Goal: Register for event/course: Register for event/course

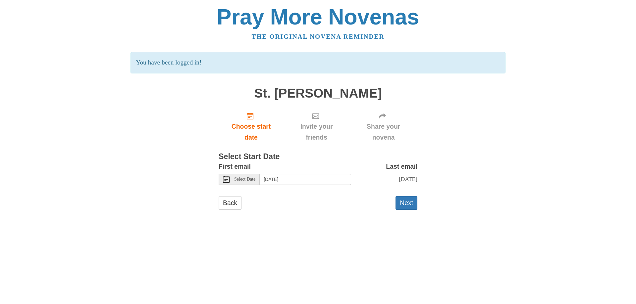
click at [245, 180] on span "Select Date" at bounding box center [244, 179] width 21 height 5
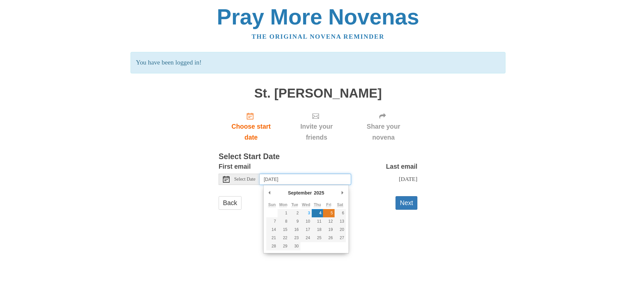
type input "Friday, September 5th"
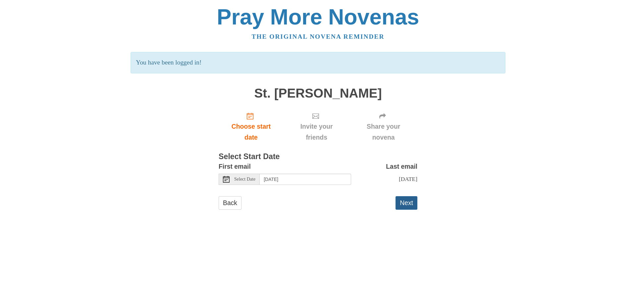
click at [411, 210] on button "Next" at bounding box center [406, 203] width 22 height 14
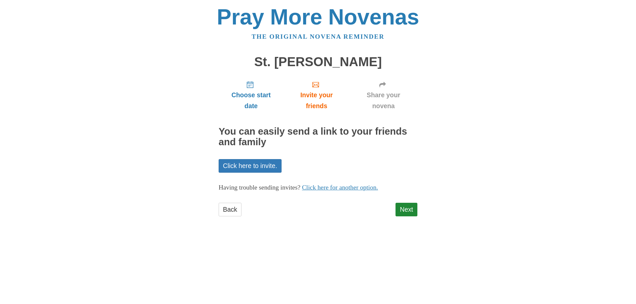
drag, startPoint x: 250, startPoint y: 261, endPoint x: 251, endPoint y: 248, distance: 13.0
click at [251, 236] on html "Pray More Novenas The original novena reminder St. [PERSON_NAME] Choose start d…" at bounding box center [318, 118] width 636 height 236
click at [223, 208] on link "Back" at bounding box center [230, 210] width 23 height 14
